Goal: Information Seeking & Learning: Learn about a topic

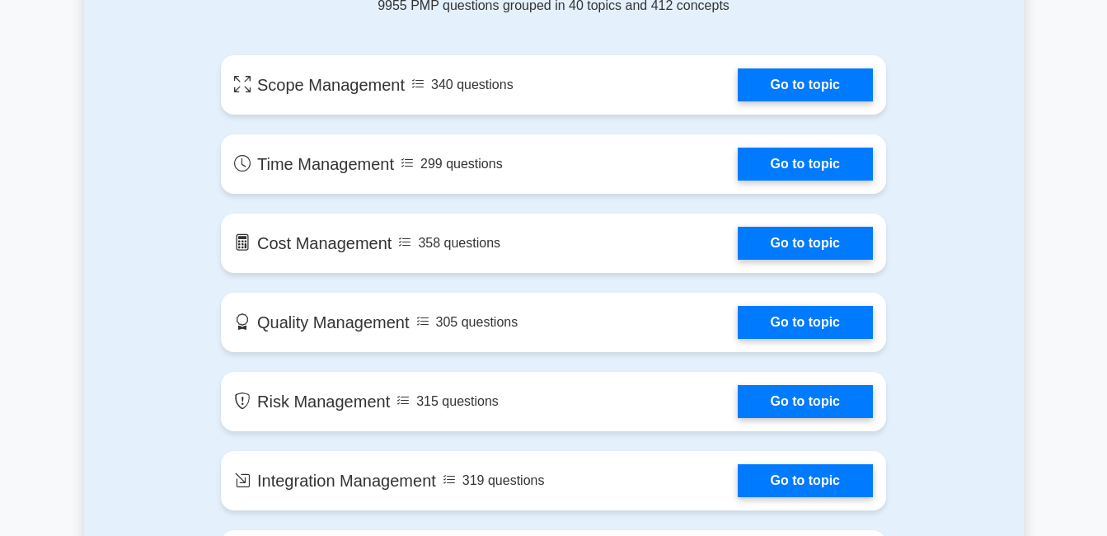
scroll to position [890, 0]
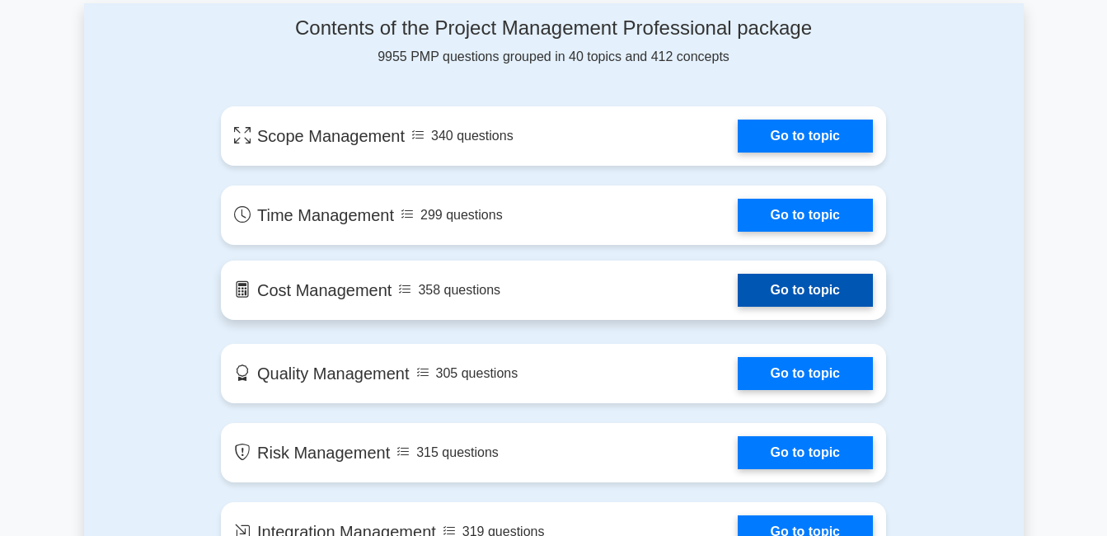
click at [773, 293] on link "Go to topic" at bounding box center [805, 290] width 135 height 33
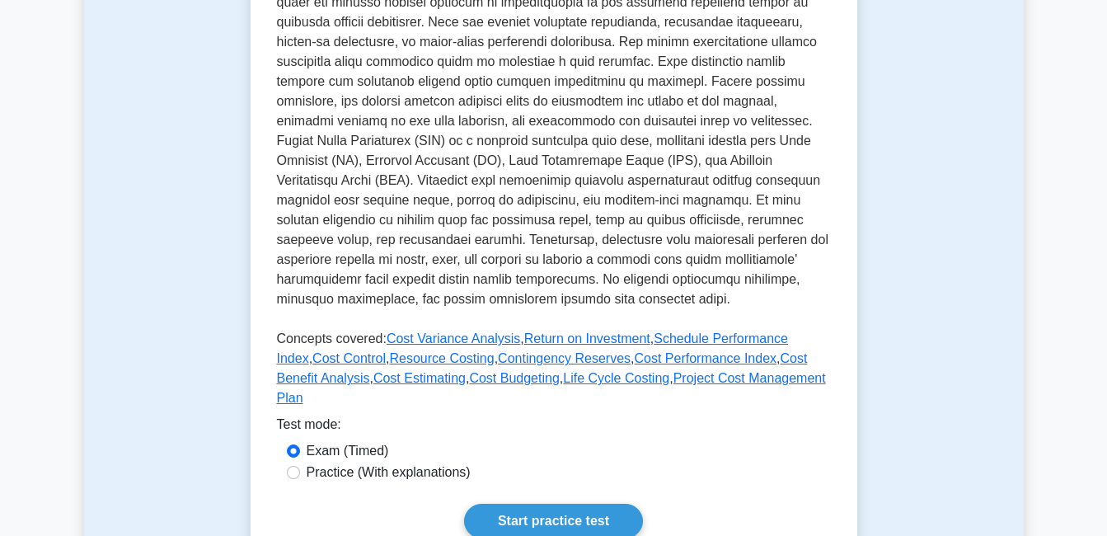
scroll to position [528, 0]
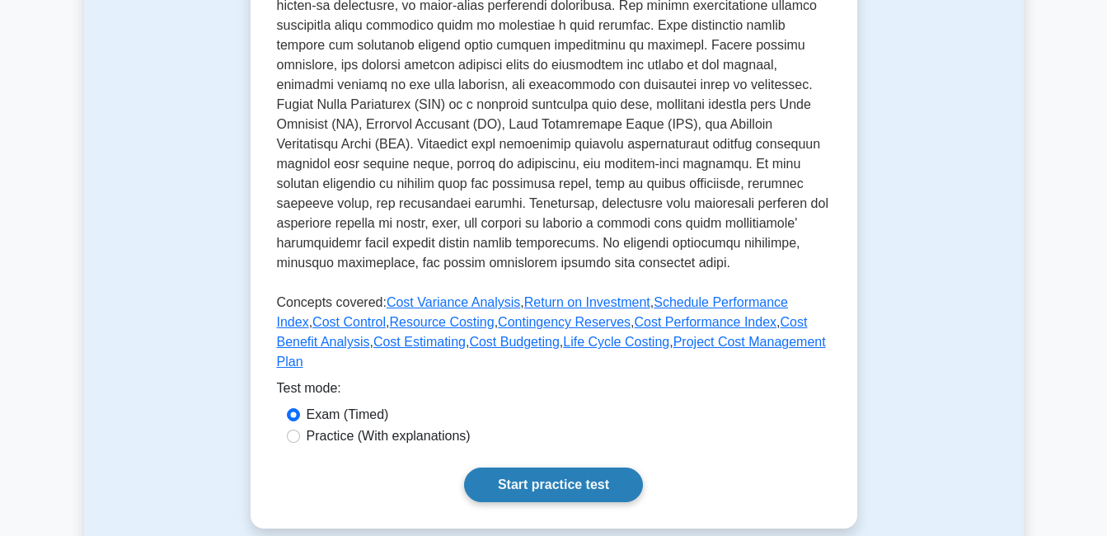
click at [564, 467] on link "Start practice test" at bounding box center [553, 484] width 179 height 35
click at [302, 426] on div "Practice (With explanations)" at bounding box center [554, 436] width 534 height 20
click at [292, 430] on input "Practice (With explanations)" at bounding box center [293, 436] width 13 height 13
radio input "true"
click at [519, 467] on link "Start practice test" at bounding box center [553, 484] width 179 height 35
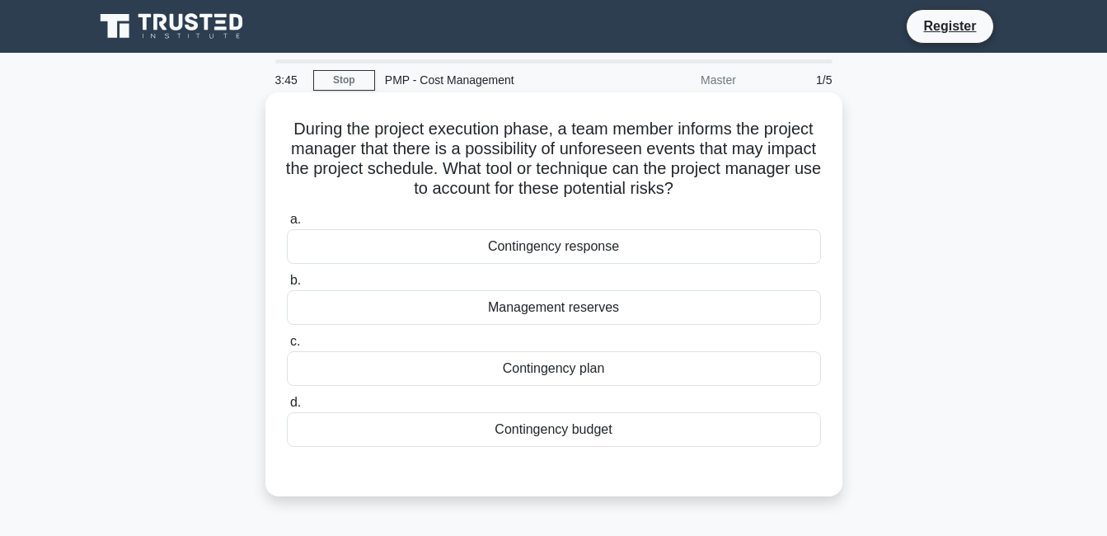
click at [491, 312] on div "Management reserves" at bounding box center [554, 307] width 534 height 35
click at [287, 286] on input "b. Management reserves" at bounding box center [287, 280] width 0 height 11
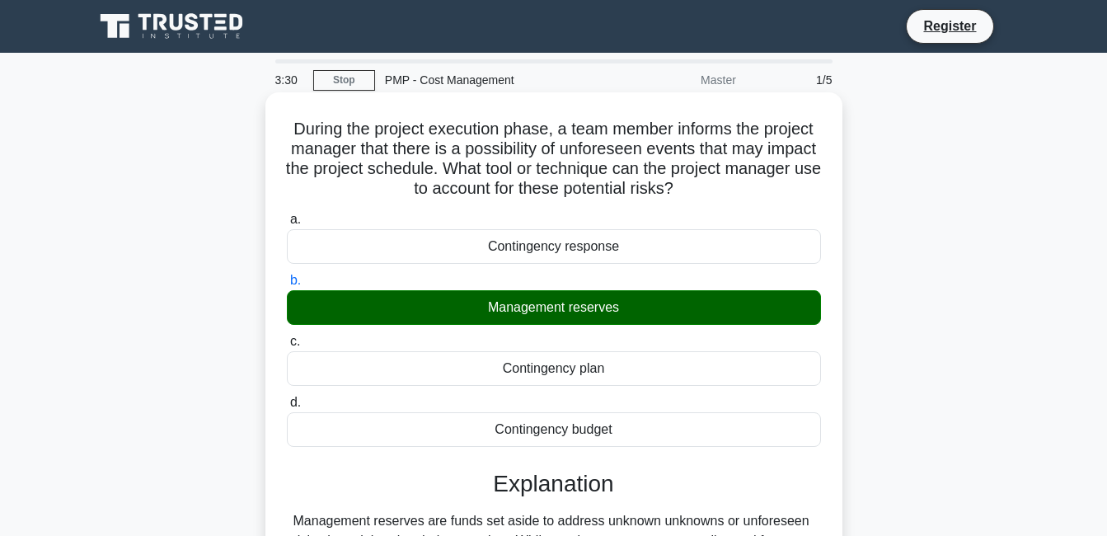
click at [287, 336] on input "c. Contingency plan" at bounding box center [287, 341] width 0 height 11
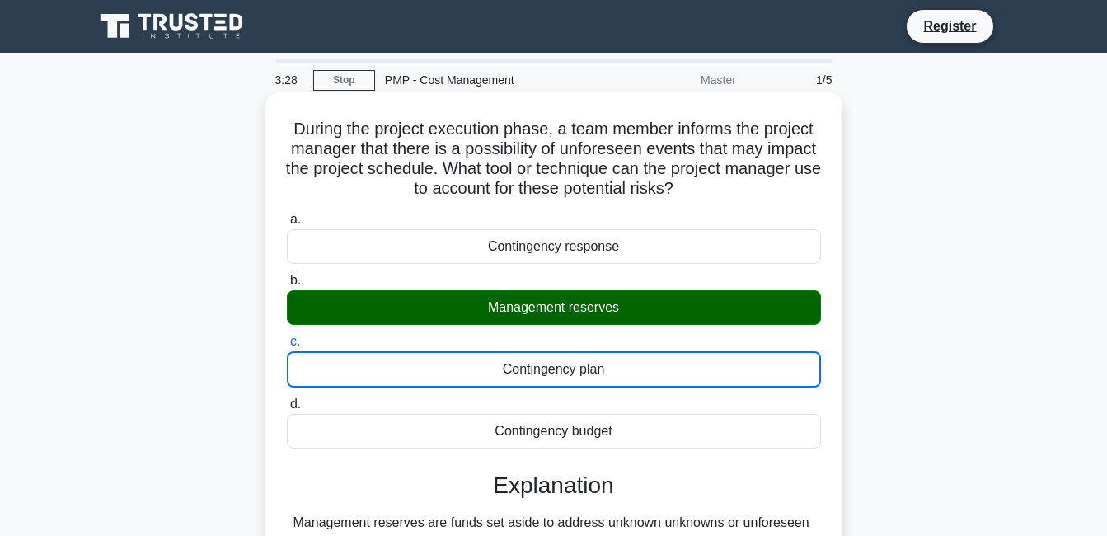
click at [287, 399] on input "d. Contingency budget" at bounding box center [287, 404] width 0 height 11
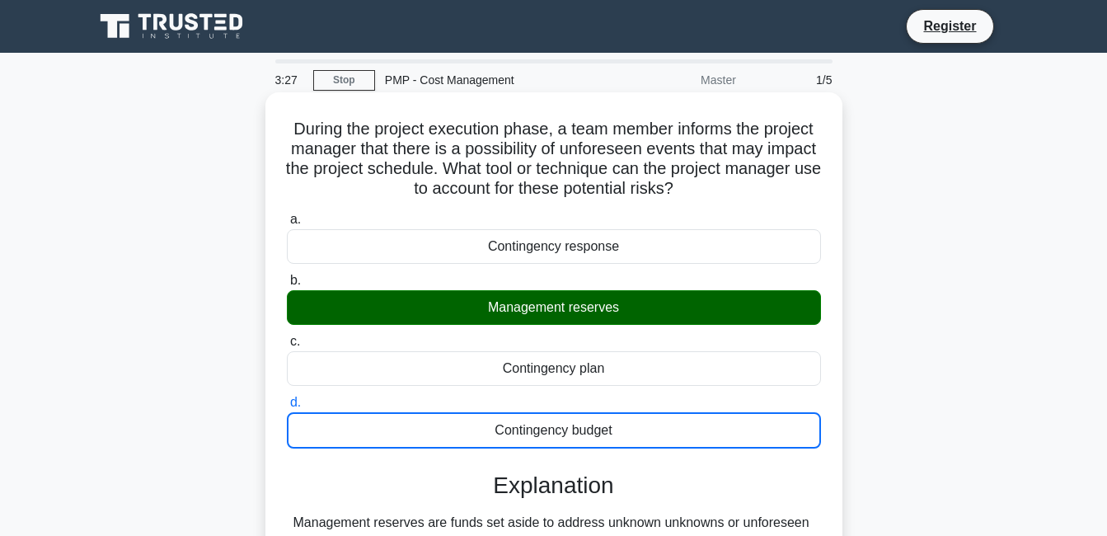
click at [287, 214] on input "a. Contingency response" at bounding box center [287, 219] width 0 height 11
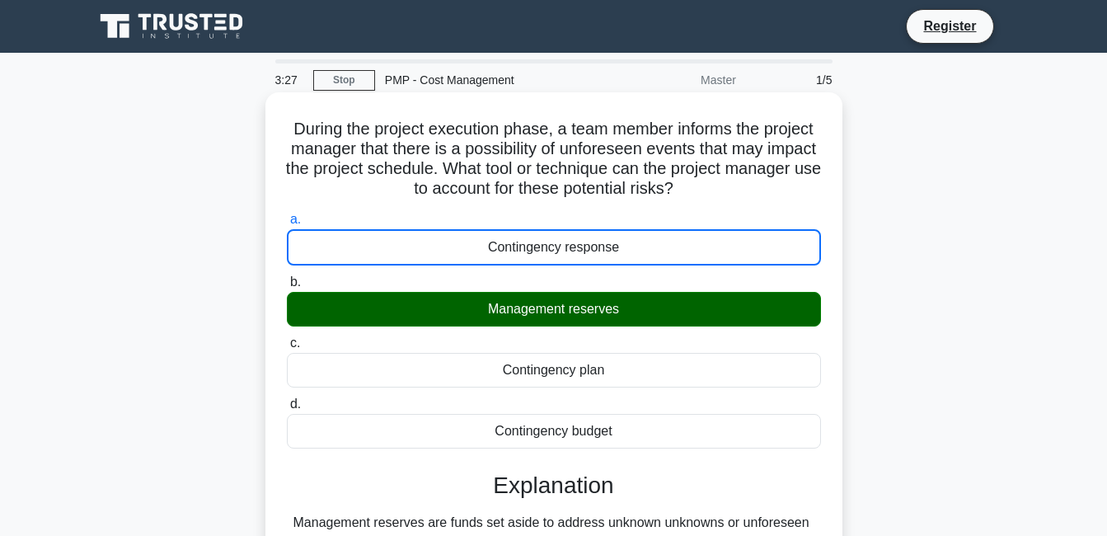
click at [287, 277] on input "b. Management reserves" at bounding box center [287, 282] width 0 height 11
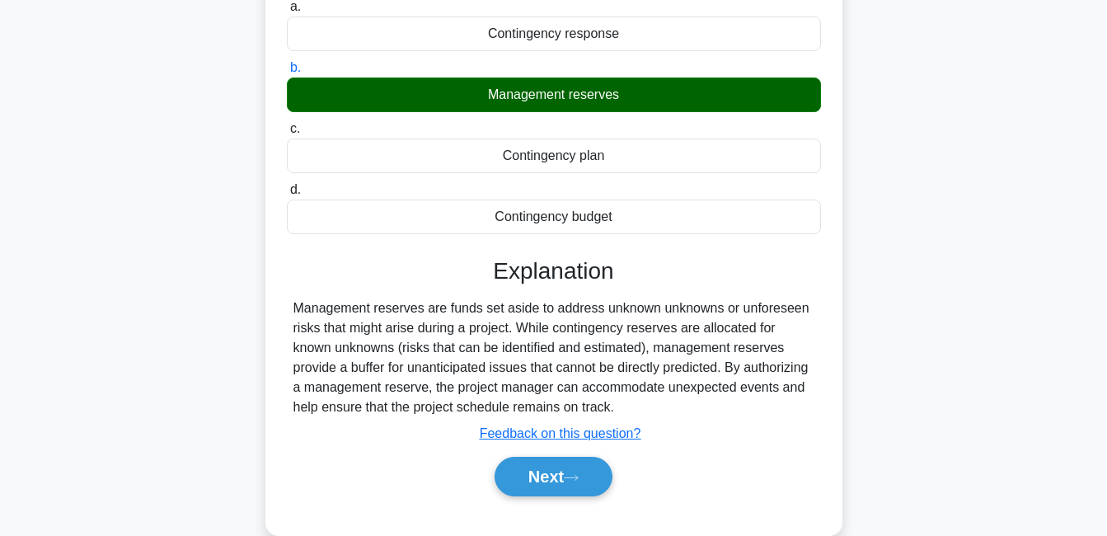
scroll to position [264, 0]
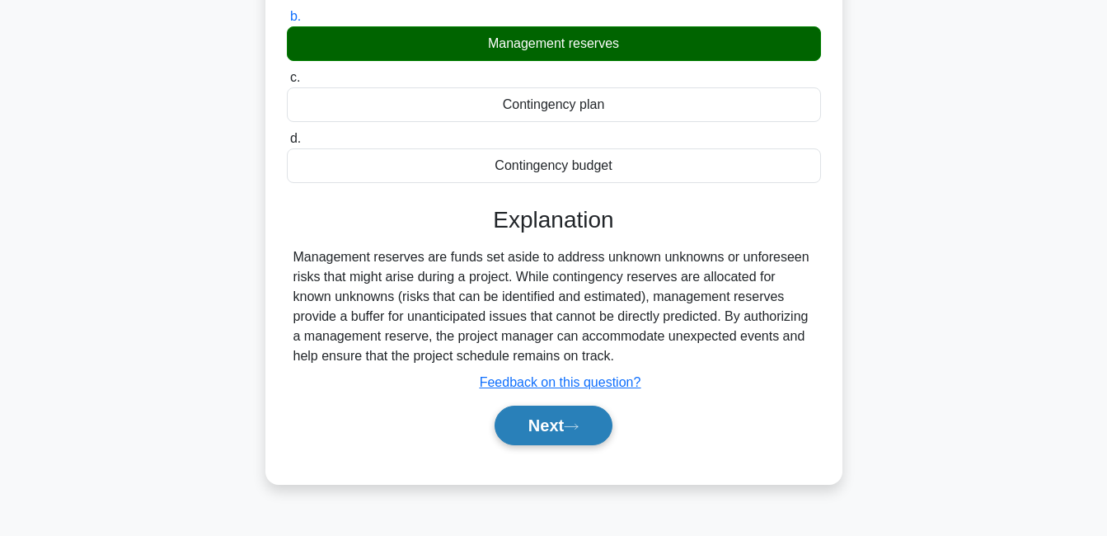
click at [540, 423] on button "Next" at bounding box center [554, 426] width 118 height 40
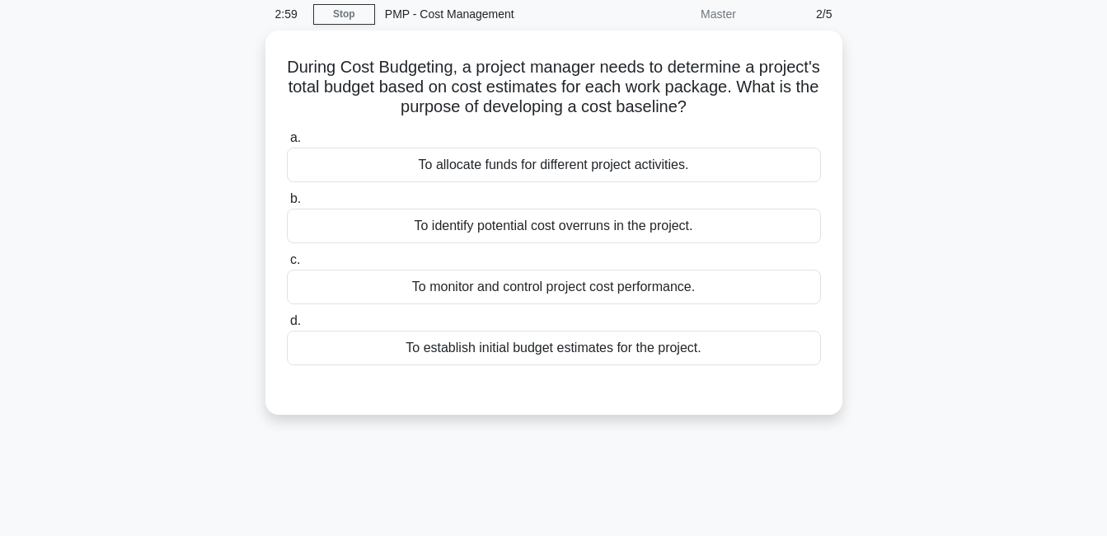
scroll to position [33, 0]
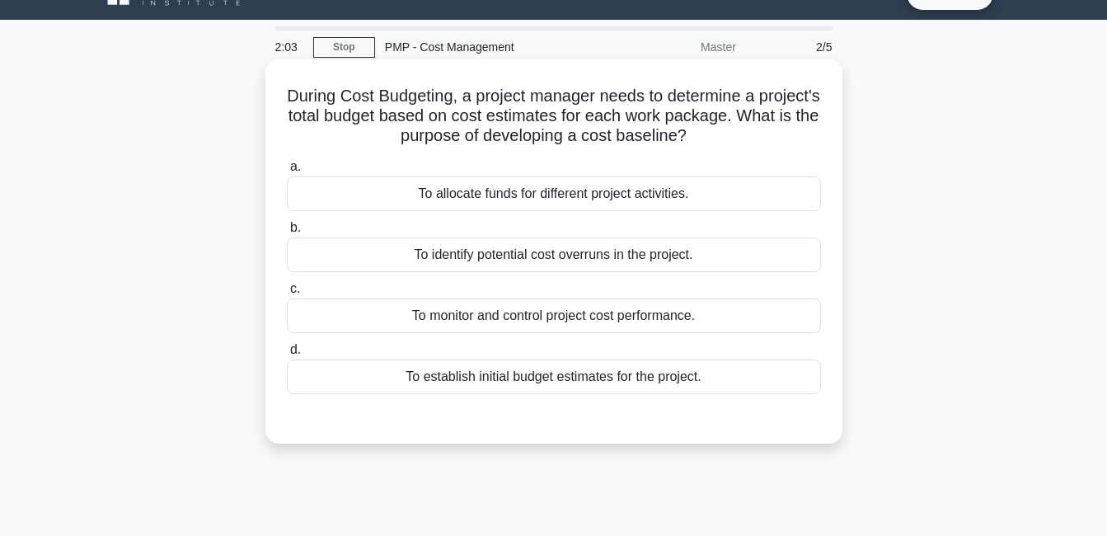
click at [522, 387] on div "To establish initial budget estimates for the project." at bounding box center [554, 376] width 534 height 35
click at [287, 355] on input "d. To establish initial budget estimates for the project." at bounding box center [287, 350] width 0 height 11
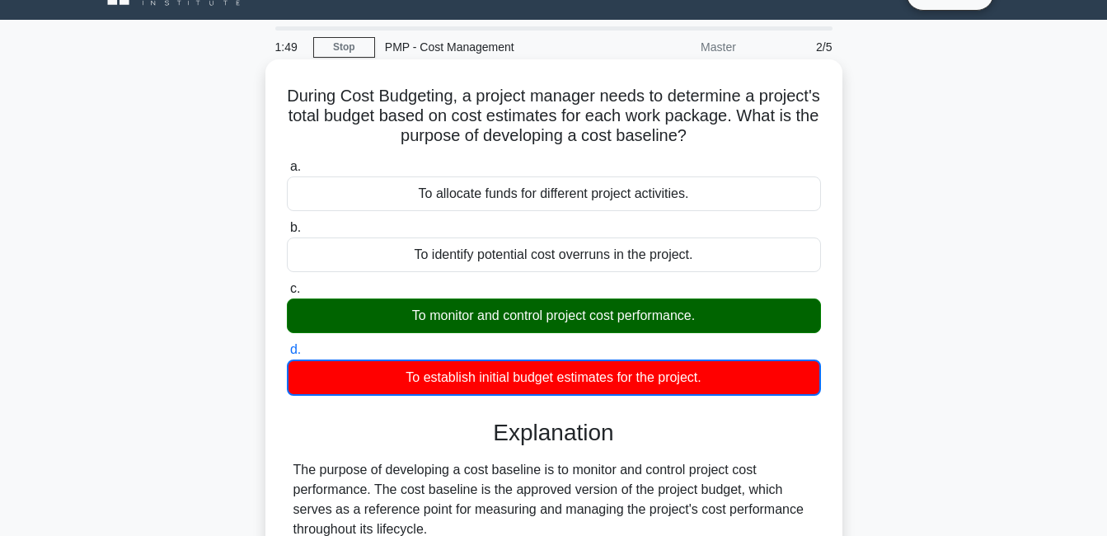
click at [287, 162] on input "a. To allocate funds for different project activities." at bounding box center [287, 167] width 0 height 11
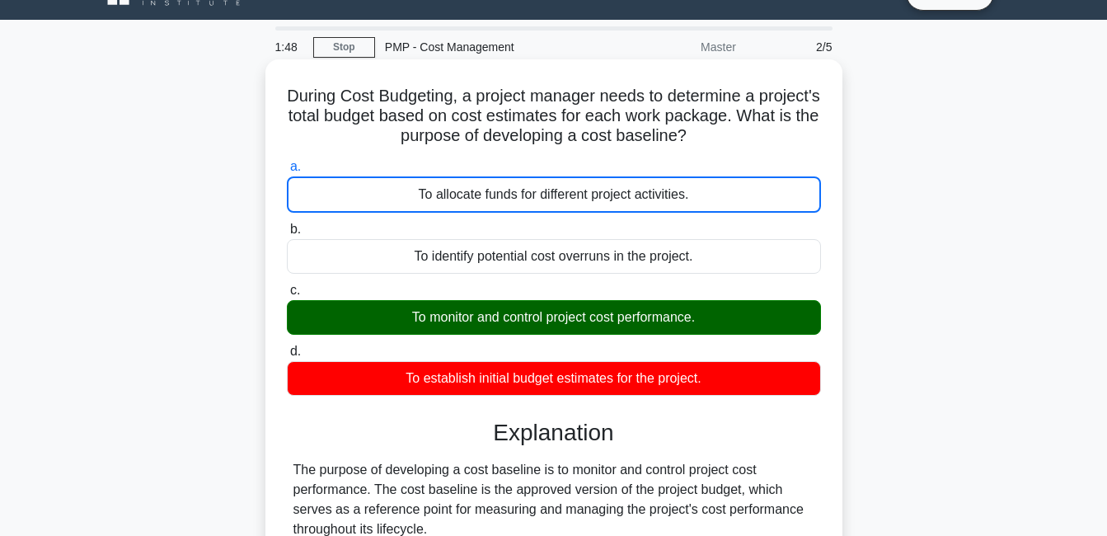
click at [287, 224] on input "b. To identify potential cost overruns in the project." at bounding box center [287, 229] width 0 height 11
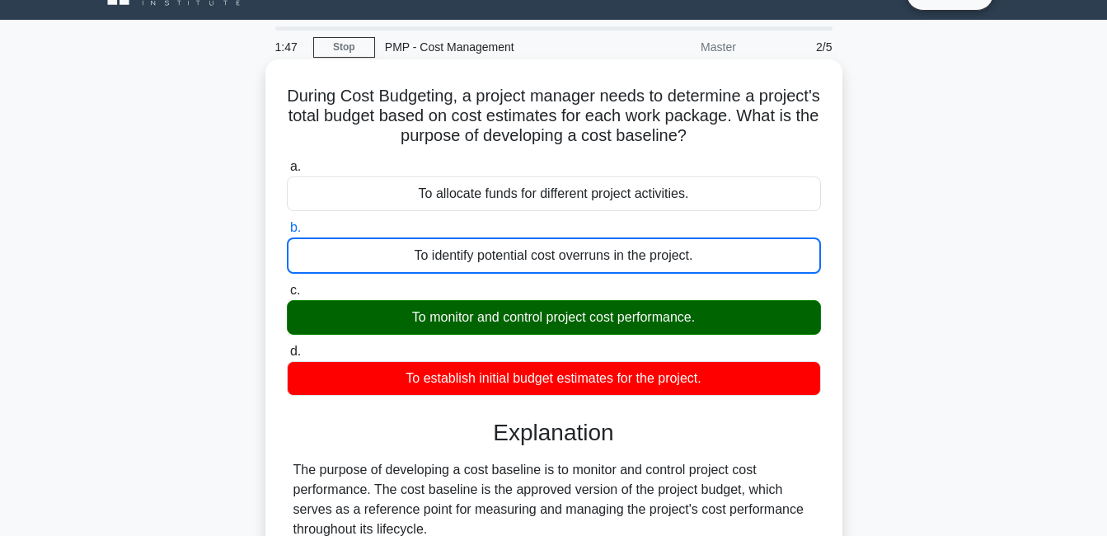
click at [287, 285] on input "c. To monitor and control project cost performance." at bounding box center [287, 290] width 0 height 11
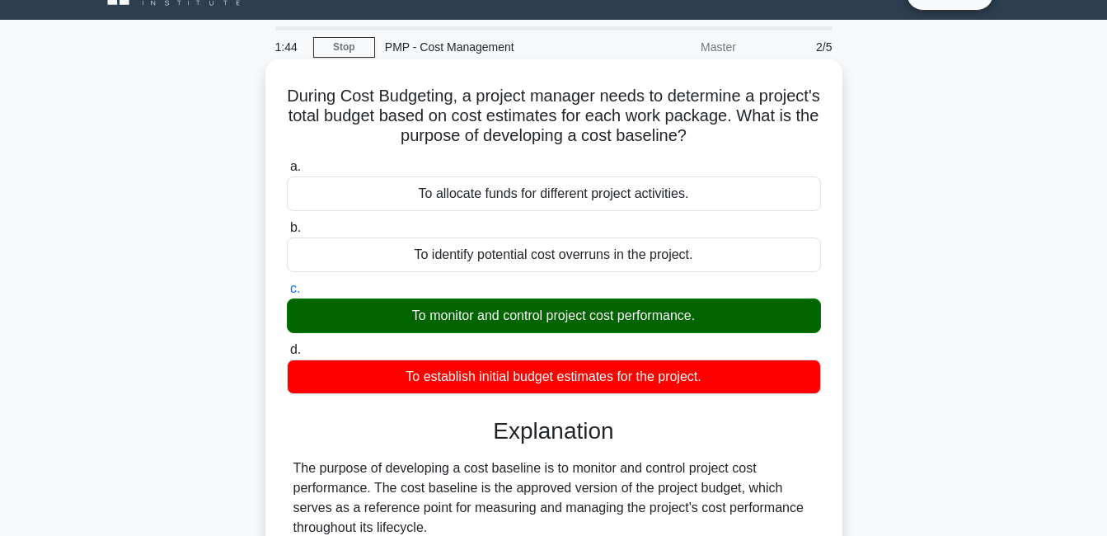
click at [532, 317] on div "To monitor and control project cost performance." at bounding box center [554, 315] width 534 height 35
click at [287, 294] on input "c. To monitor and control project cost performance." at bounding box center [287, 289] width 0 height 11
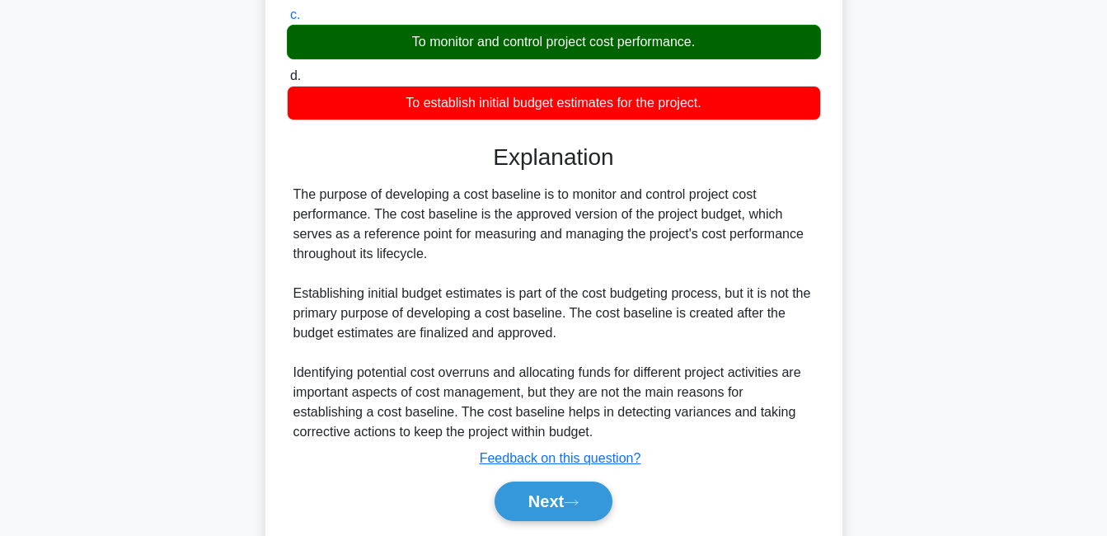
scroll to position [330, 0]
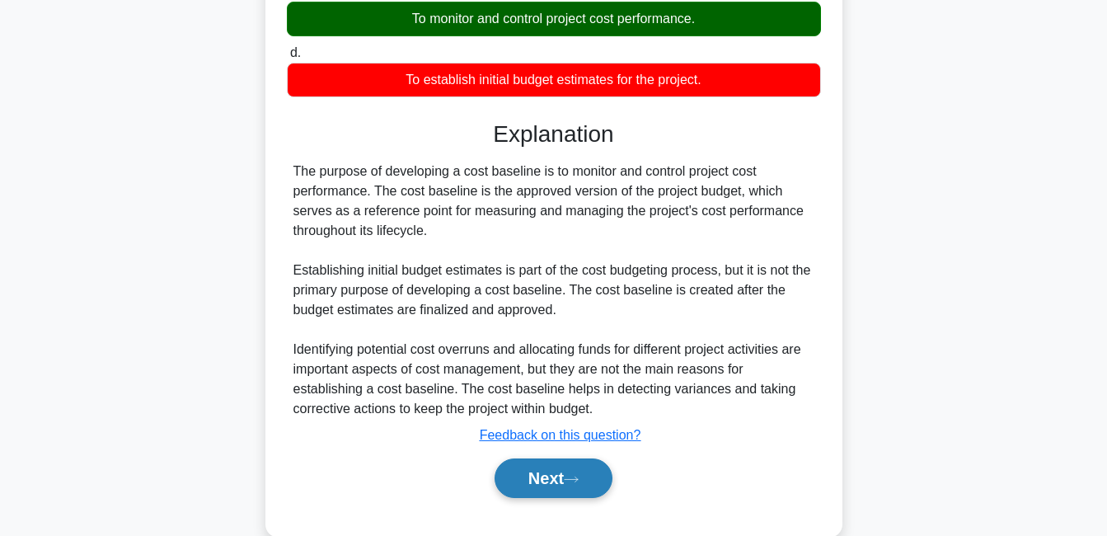
click at [589, 474] on button "Next" at bounding box center [554, 478] width 118 height 40
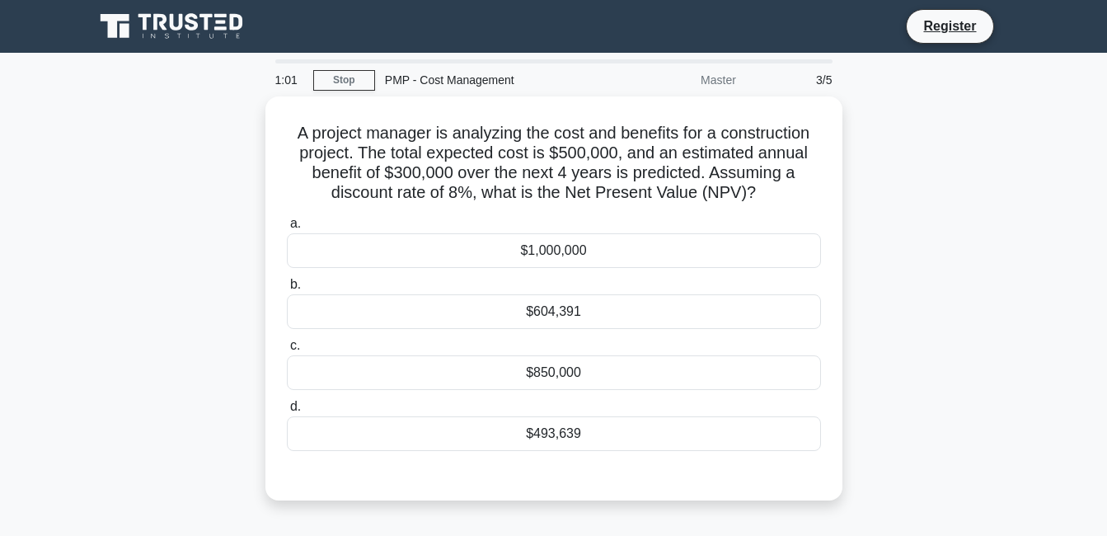
scroll to position [33, 0]
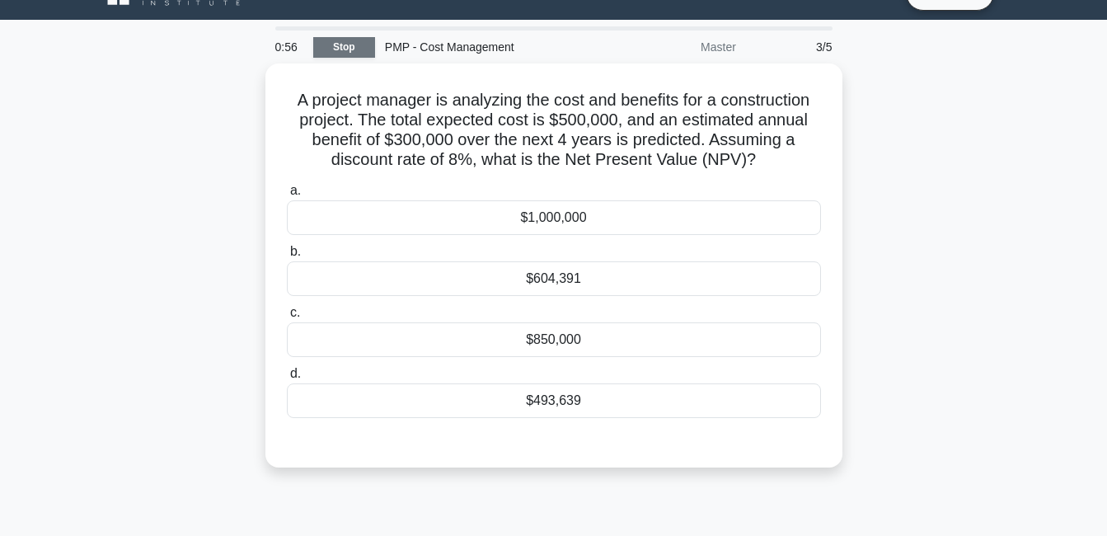
click at [353, 41] on link "Stop" at bounding box center [344, 47] width 62 height 21
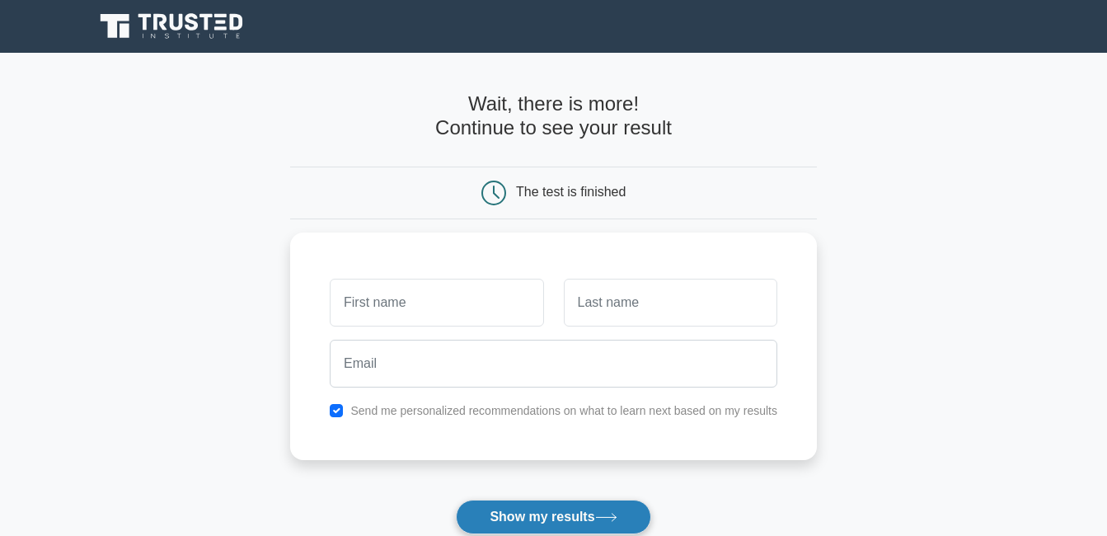
click at [619, 509] on button "Show my results" at bounding box center [553, 517] width 195 height 35
click at [612, 513] on button "Show my results" at bounding box center [553, 517] width 195 height 35
